Goal: Contribute content: Add original content to the website for others to see

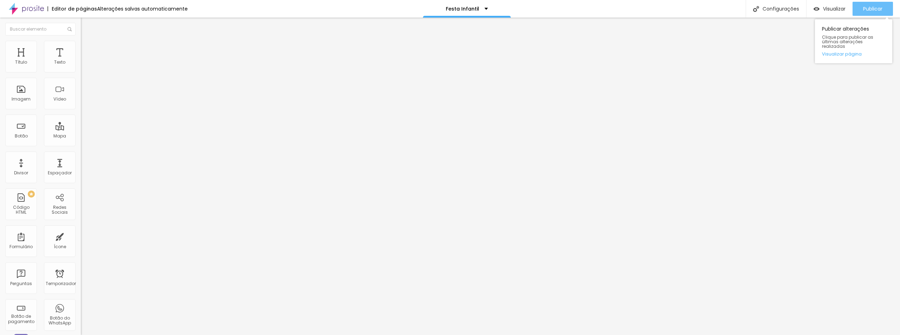
click at [859, 8] on button "Publicar" at bounding box center [872, 9] width 40 height 14
click at [878, 10] on font "Publicar" at bounding box center [872, 8] width 19 height 7
click at [861, 9] on button "Publicar" at bounding box center [872, 9] width 40 height 14
click at [870, 13] on div "Publicar" at bounding box center [872, 9] width 19 height 14
click at [874, 7] on font "Publicar" at bounding box center [872, 8] width 19 height 7
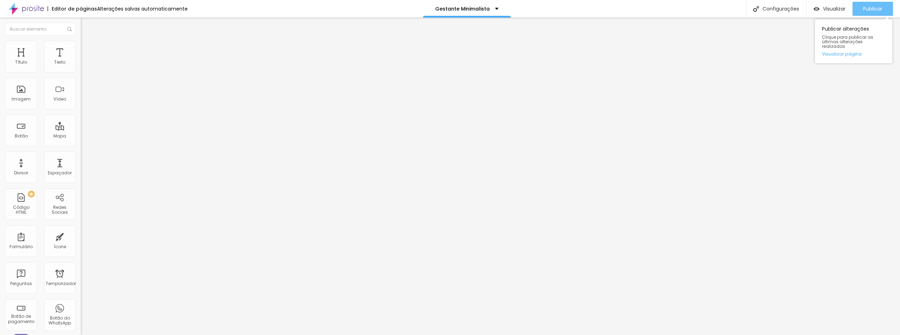
click at [868, 5] on div "Publicar" at bounding box center [872, 9] width 19 height 14
click at [874, 5] on font "Publicar" at bounding box center [872, 8] width 19 height 7
click at [865, 7] on font "Publicar" at bounding box center [872, 8] width 19 height 7
click at [873, 8] on font "Publicar" at bounding box center [872, 8] width 19 height 7
click at [871, 7] on font "Publicar" at bounding box center [872, 8] width 19 height 7
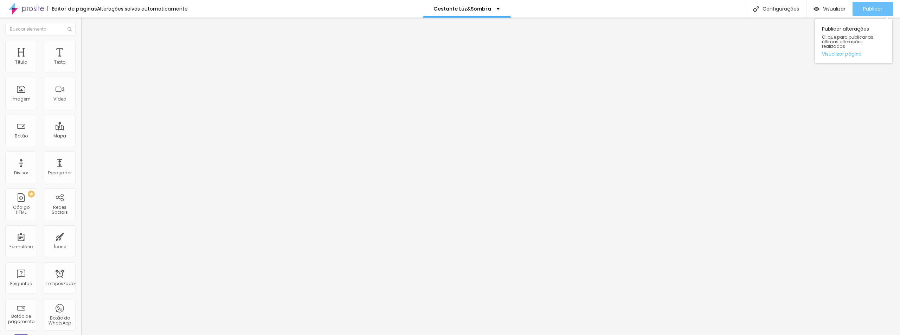
click at [863, 7] on font "Publicar" at bounding box center [872, 8] width 19 height 7
